Goal: Check status: Check status

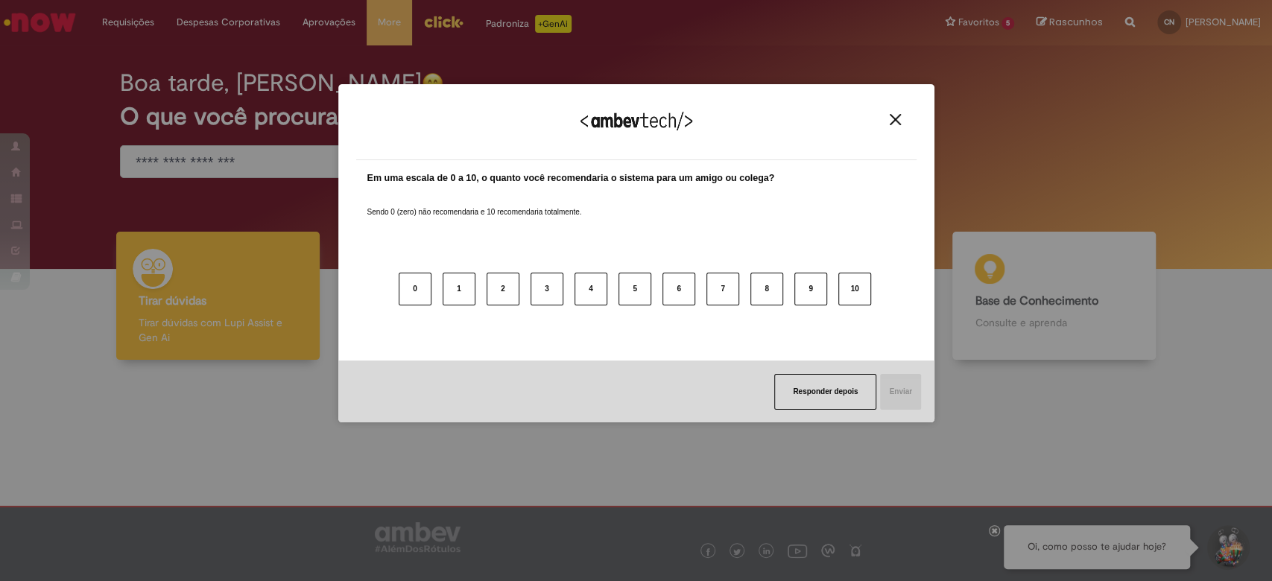
click at [896, 126] on div "Agradecemos seu feedback!" at bounding box center [636, 131] width 560 height 58
click at [892, 126] on div "Agradecemos seu feedback!" at bounding box center [636, 131] width 560 height 58
click at [892, 120] on div "Agradecemos seu feedback!" at bounding box center [636, 131] width 560 height 58
click at [892, 120] on img "Close" at bounding box center [894, 119] width 11 height 11
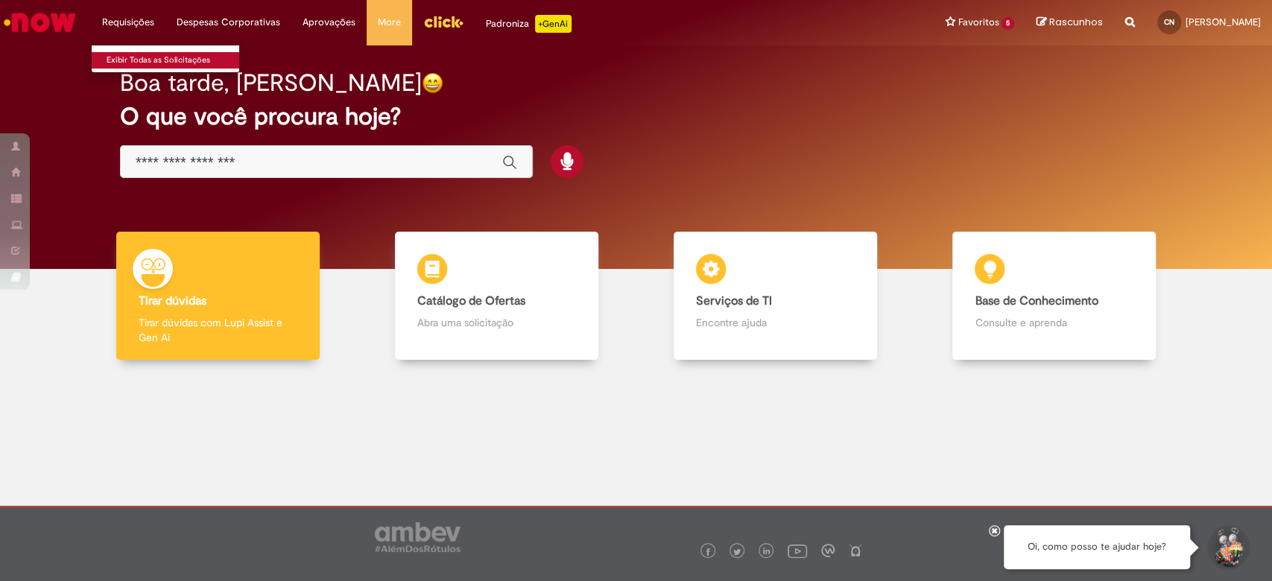
click at [142, 57] on link "Exibir Todas as Solicitações" at bounding box center [174, 60] width 164 height 16
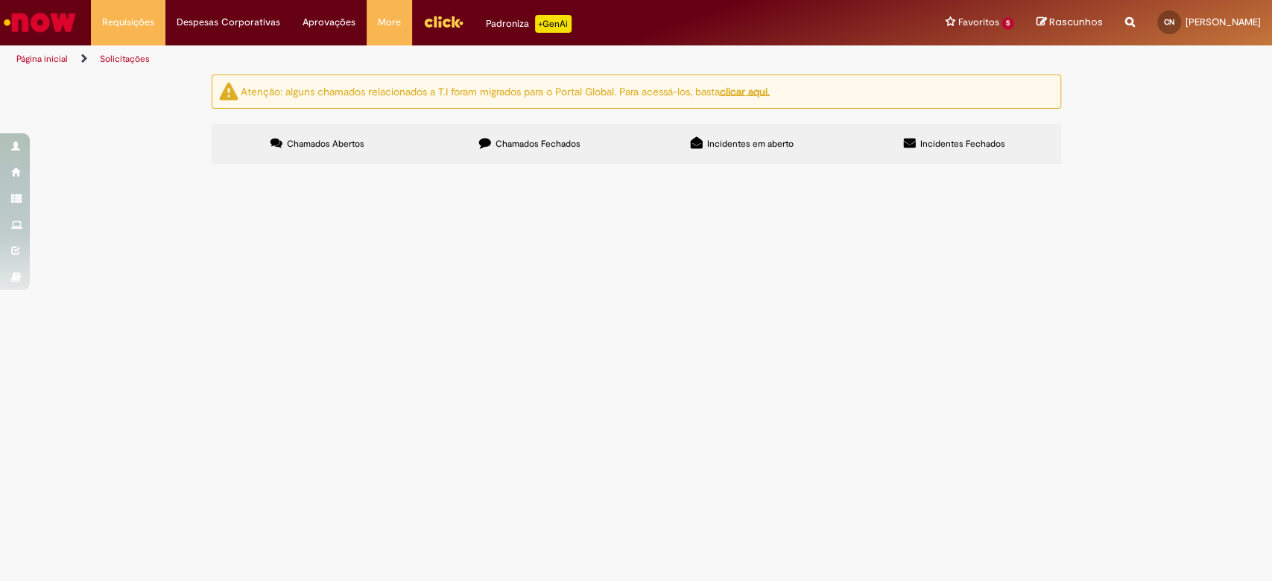
click at [548, 148] on span "Chamados Fechados" at bounding box center [537, 144] width 85 height 12
click at [0, 0] on span "[PERSON_NAME] e [PERSON_NAME]" at bounding box center [0, 0] width 0 height 0
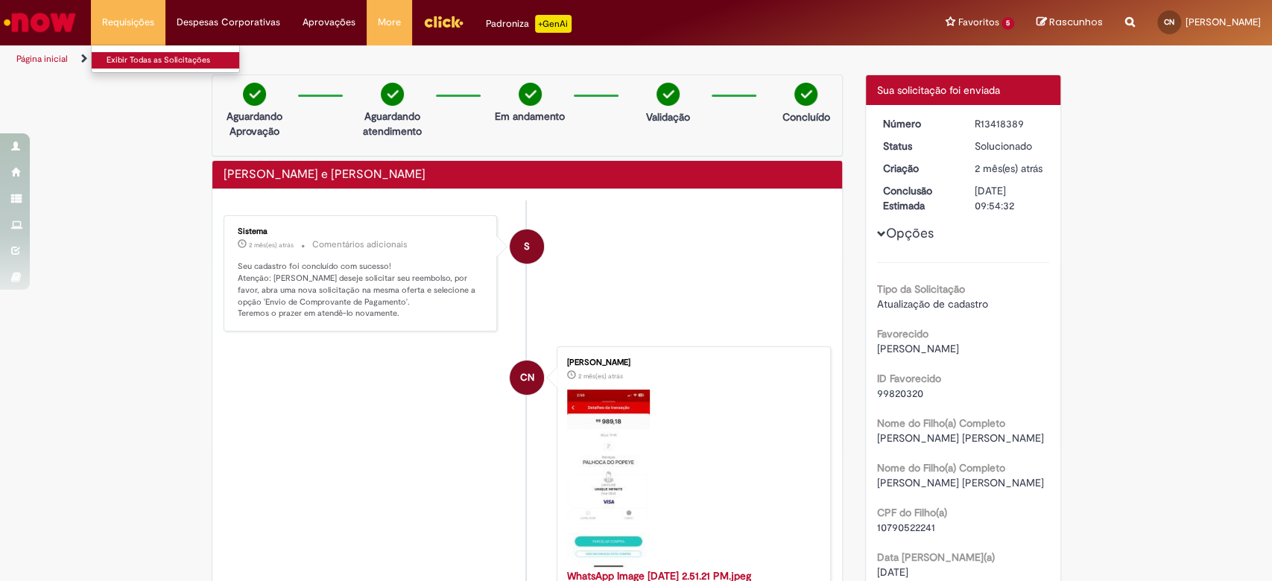
click at [143, 60] on link "Exibir Todas as Solicitações" at bounding box center [174, 60] width 164 height 16
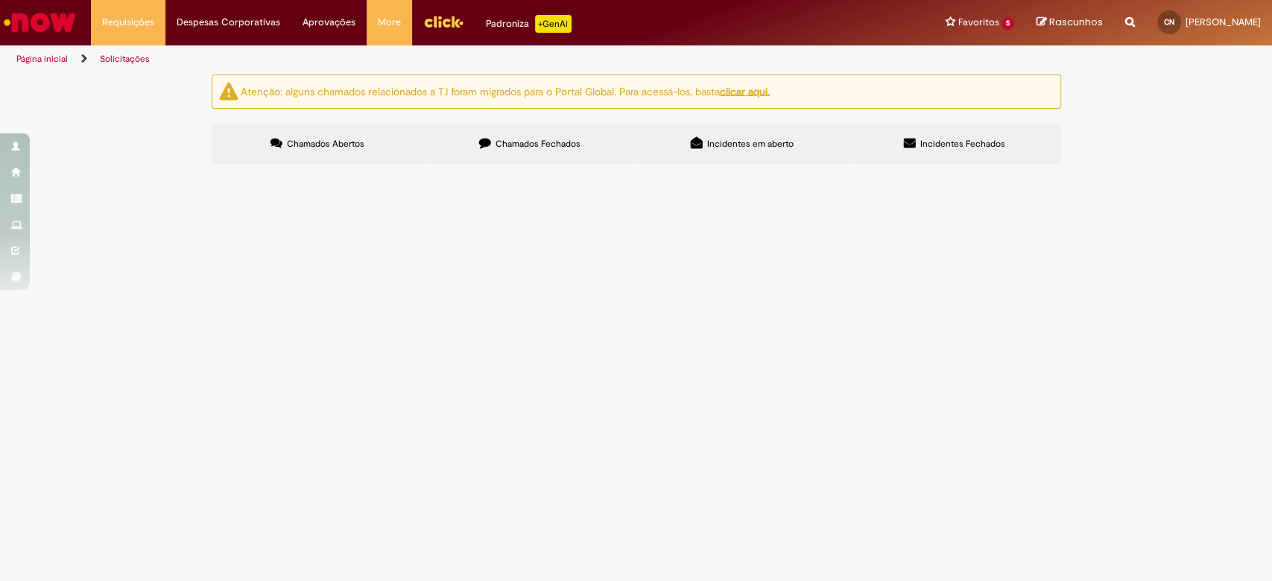
click at [558, 136] on label "Chamados Fechados" at bounding box center [530, 144] width 212 height 40
click at [0, 0] on span "Comprovante de pagamento do mês de agosto" at bounding box center [0, 0] width 0 height 0
click at [0, 0] on span "[PERSON_NAME] e [PERSON_NAME]" at bounding box center [0, 0] width 0 height 0
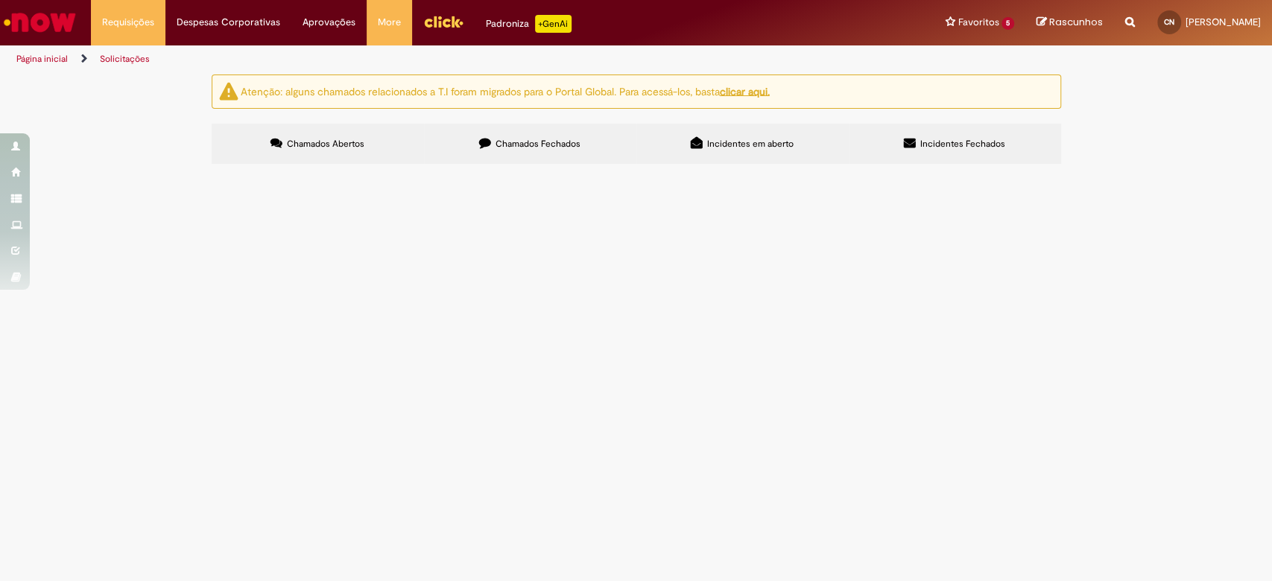
click at [0, 0] on span "[PERSON_NAME] e [PERSON_NAME]" at bounding box center [0, 0] width 0 height 0
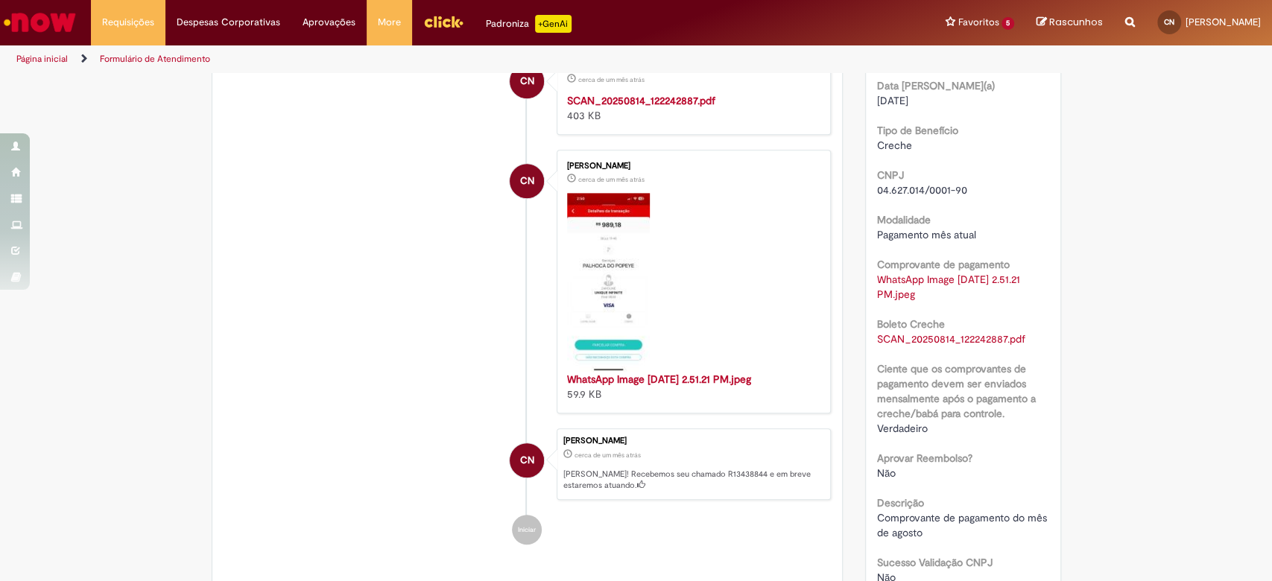
scroll to position [504, 0]
